Goal: Information Seeking & Learning: Find specific fact

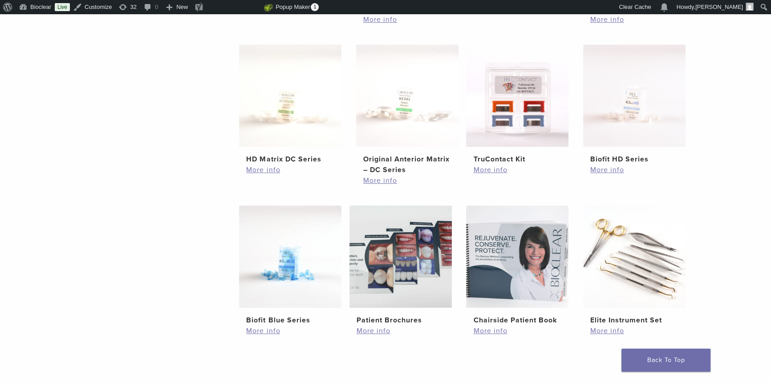
scroll to position [566, 0]
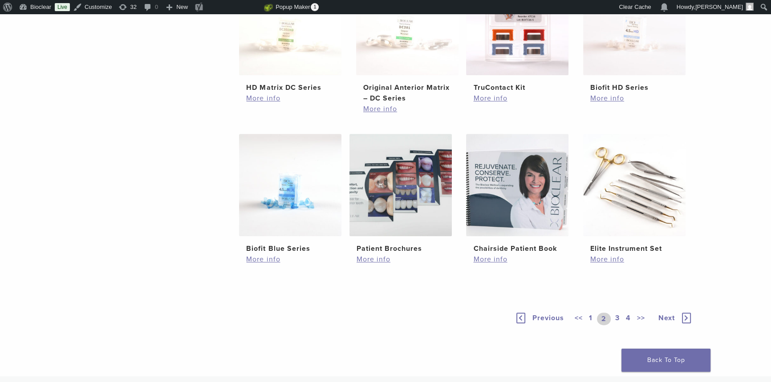
click at [595, 314] on div "<< 1 2 3 4 >>" at bounding box center [611, 319] width 77 height 12
click at [590, 314] on link "1" at bounding box center [590, 319] width 7 height 12
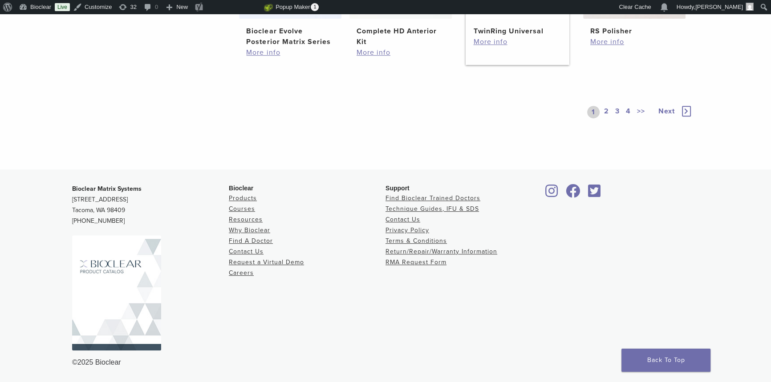
scroll to position [768, 0]
click at [617, 118] on link "3" at bounding box center [617, 112] width 8 height 12
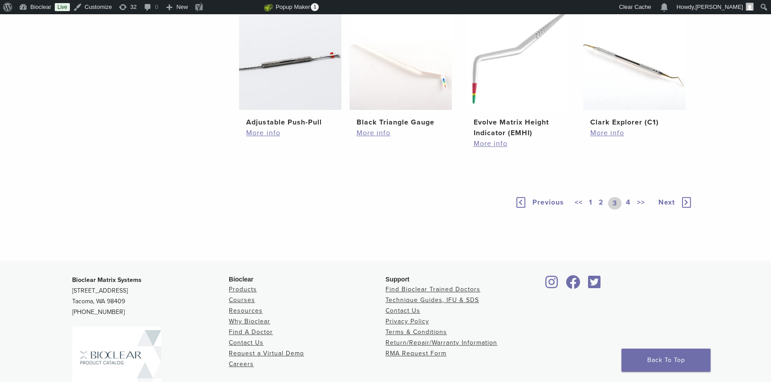
scroll to position [768, 0]
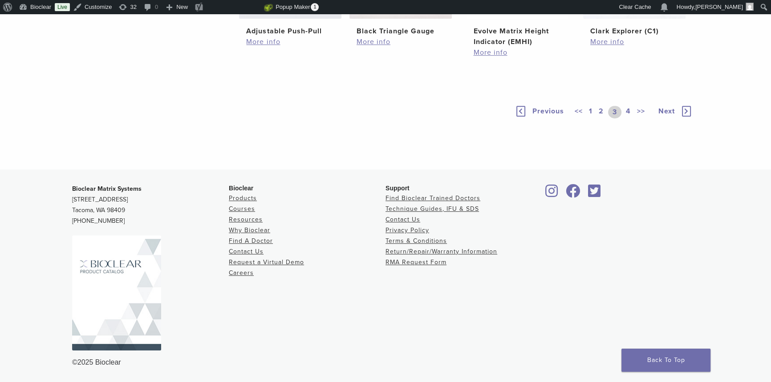
click at [630, 118] on link "4" at bounding box center [628, 112] width 8 height 12
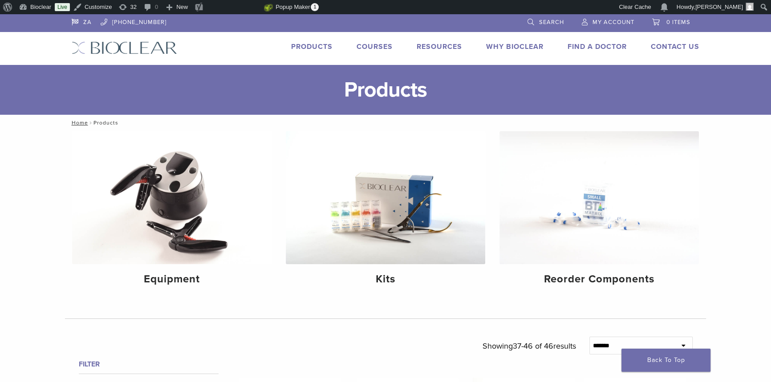
click at [541, 24] on span "Search" at bounding box center [551, 22] width 25 height 7
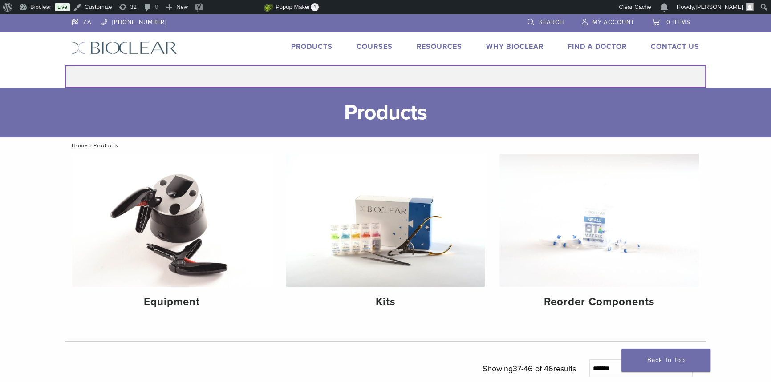
click at [379, 79] on input "Search for:" at bounding box center [385, 76] width 641 height 23
paste input "******"
type input "******"
click at [65, 65] on button "Search" at bounding box center [65, 65] width 0 height 0
